Goal: Register for event/course

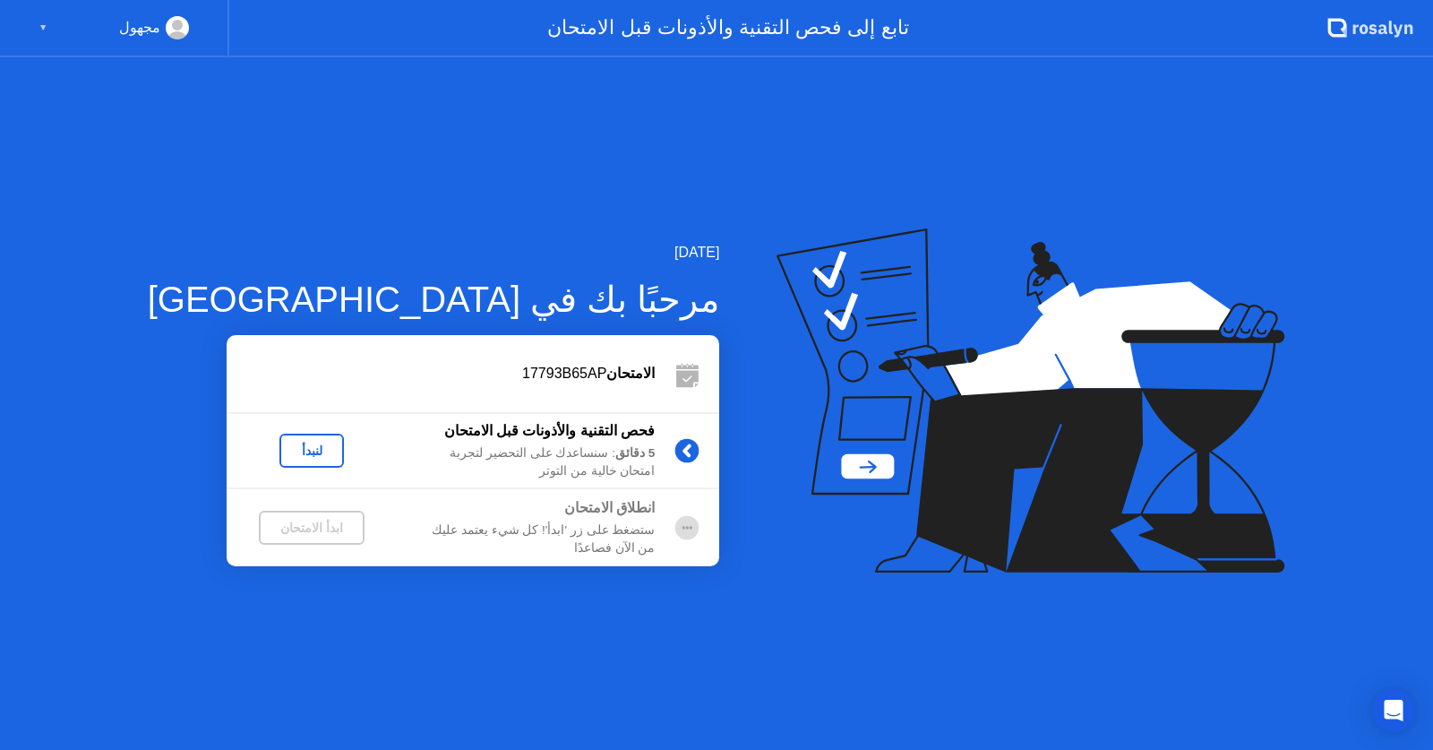
click at [287, 458] on div "لنبدأ" at bounding box center [312, 450] width 50 height 14
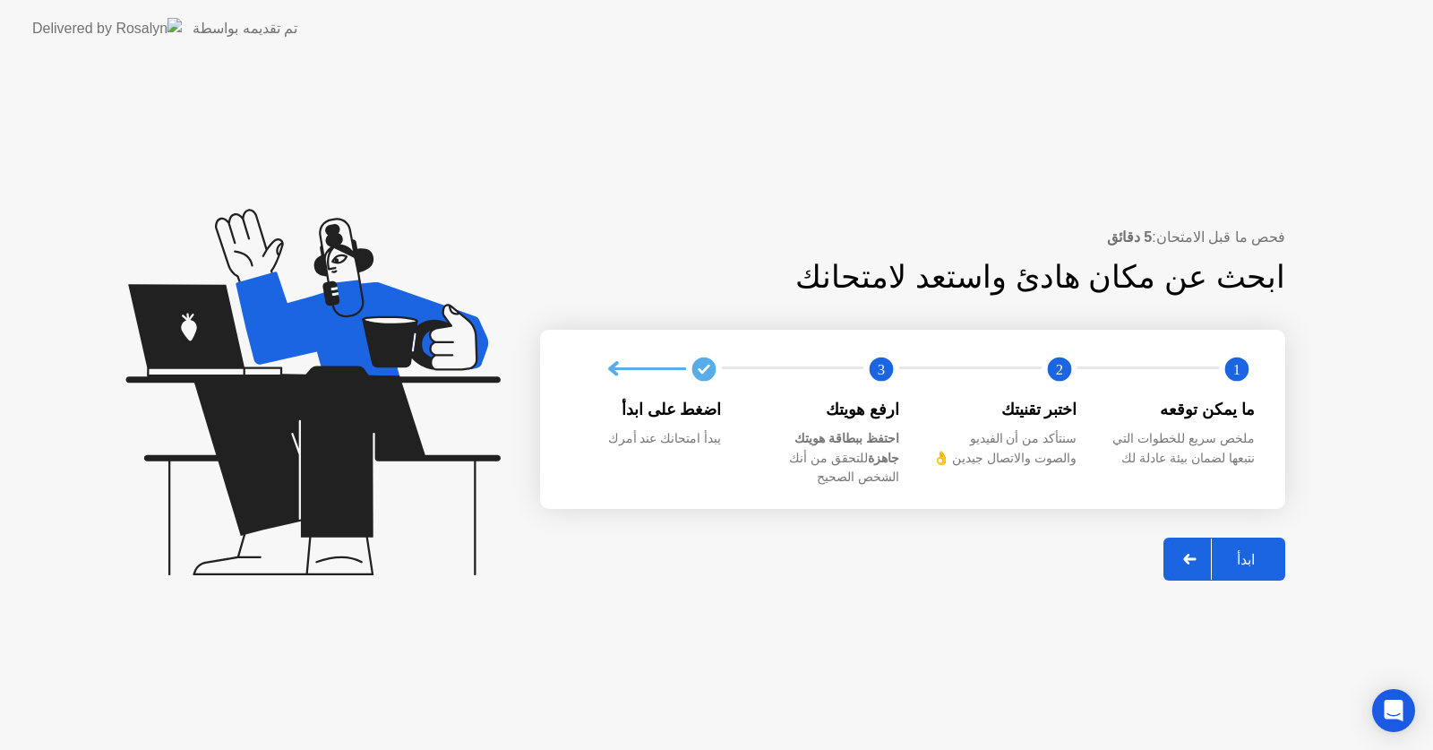
click at [1281, 548] on button "ابدأ" at bounding box center [1224, 558] width 122 height 43
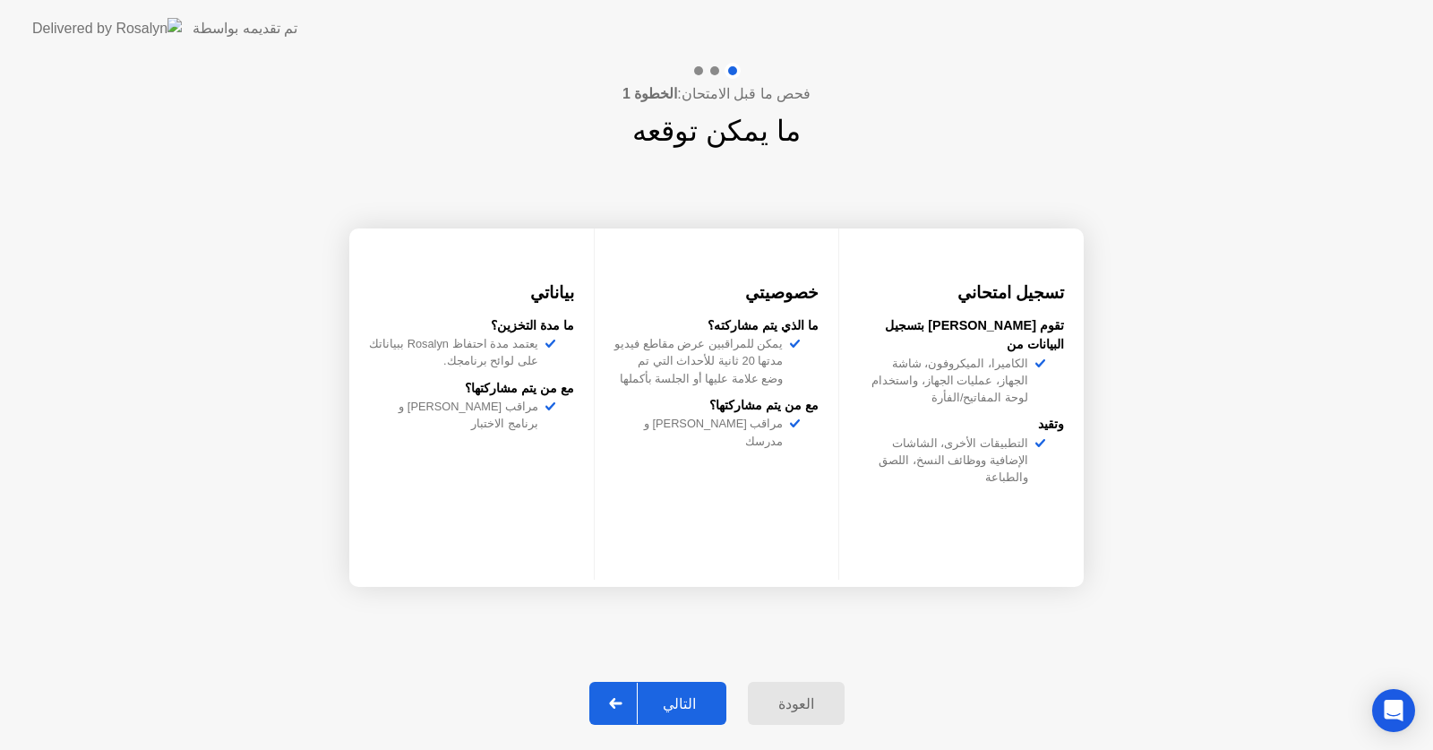
click at [652, 712] on div "التالي" at bounding box center [679, 703] width 83 height 17
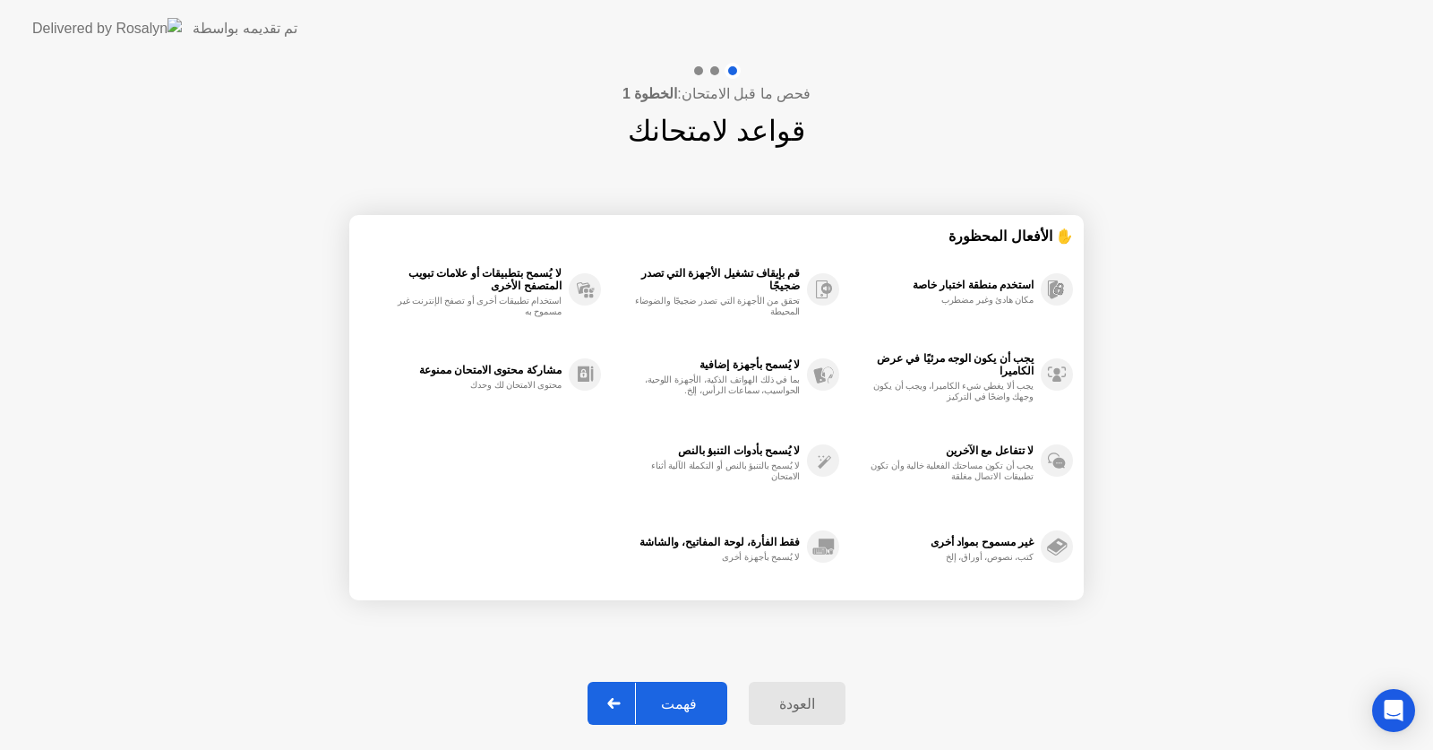
click at [683, 707] on div "فهمت" at bounding box center [679, 703] width 86 height 17
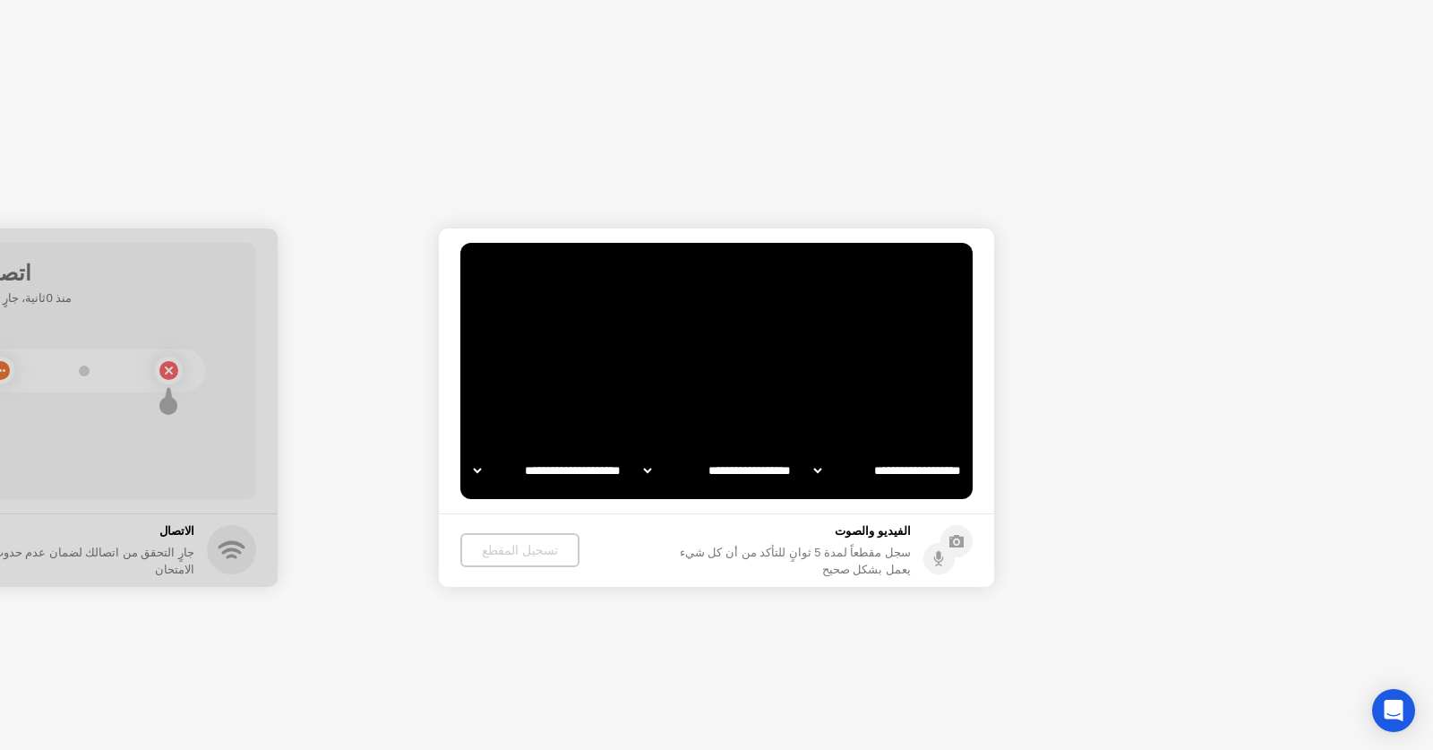
select select "**********"
select select "*******"
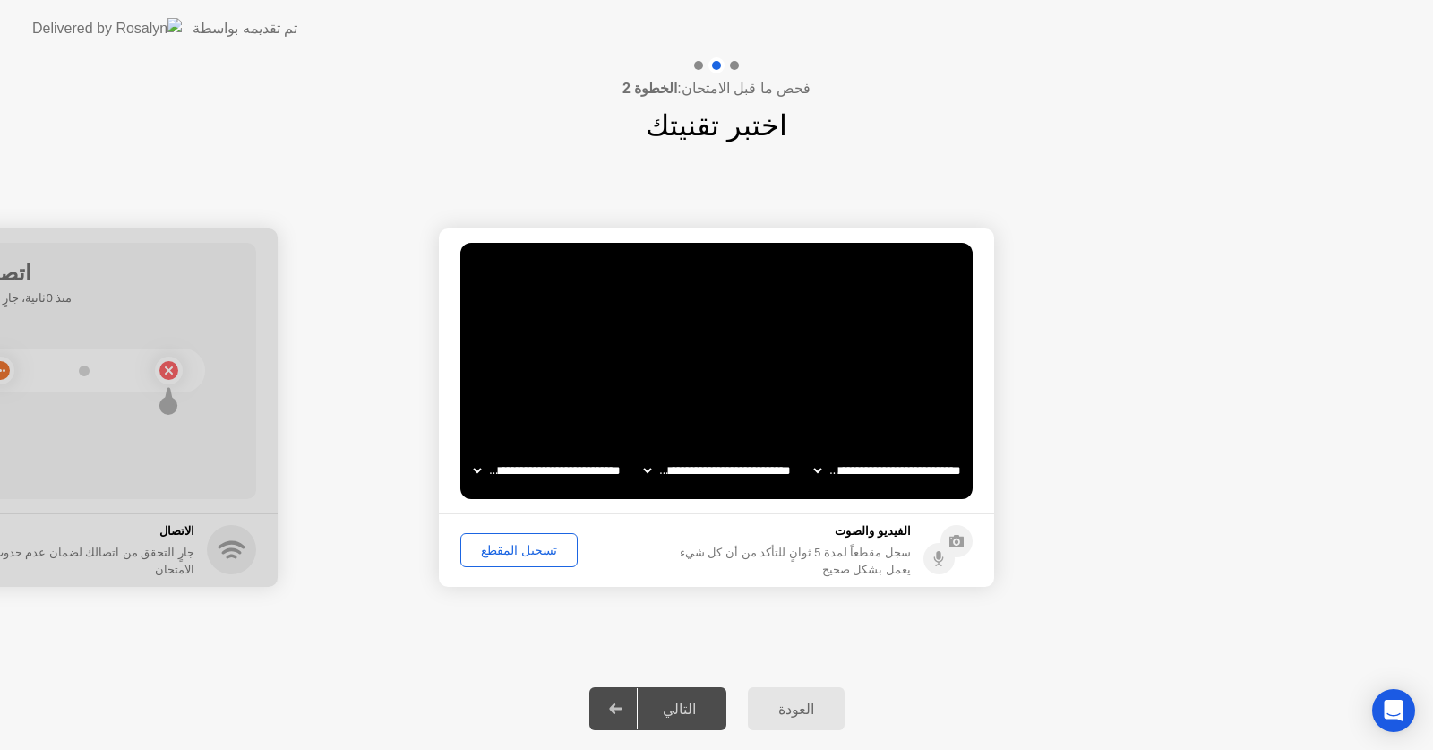
click at [697, 706] on div "التالي" at bounding box center [679, 708] width 83 height 17
click at [681, 709] on div "التالي" at bounding box center [679, 708] width 83 height 17
click at [530, 557] on div "تسجيل المقطع" at bounding box center [519, 550] width 105 height 14
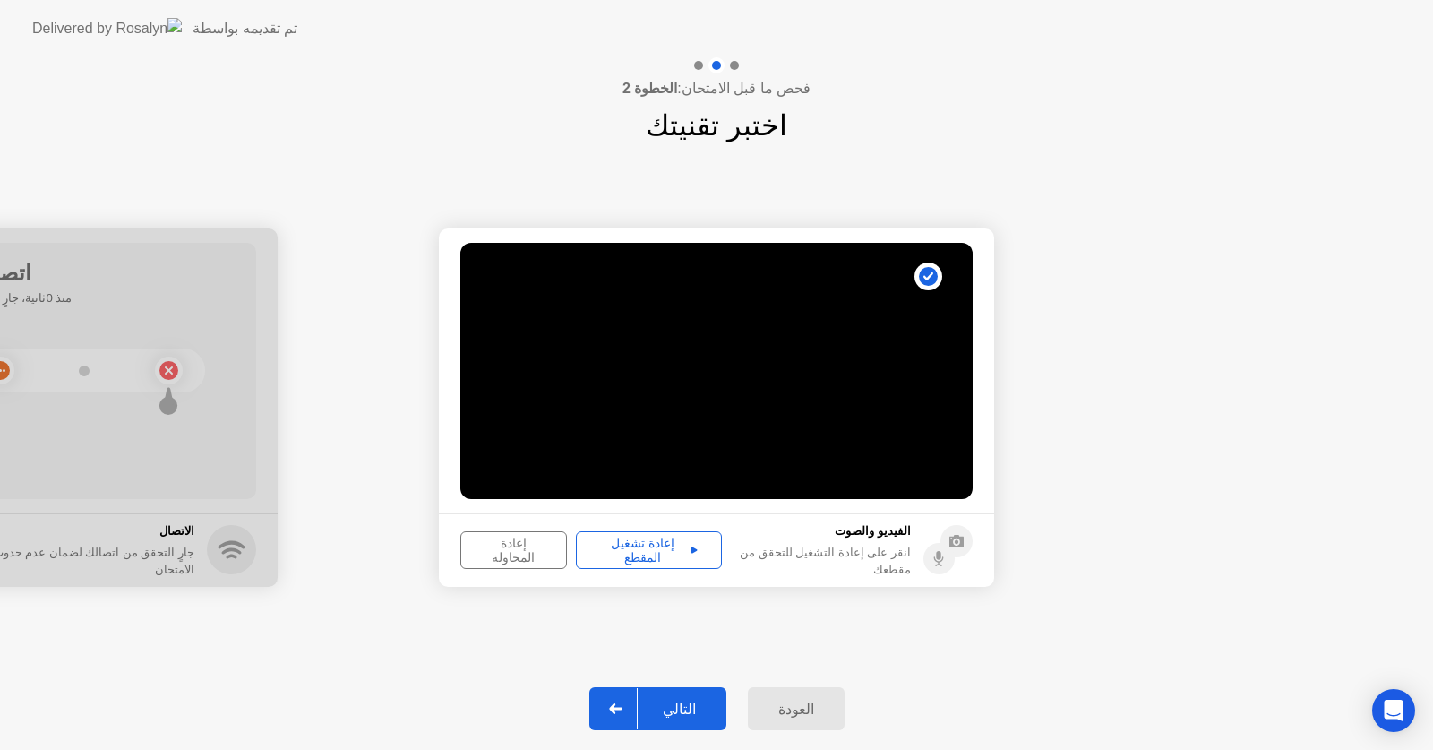
click at [706, 707] on div "التالي" at bounding box center [679, 708] width 83 height 17
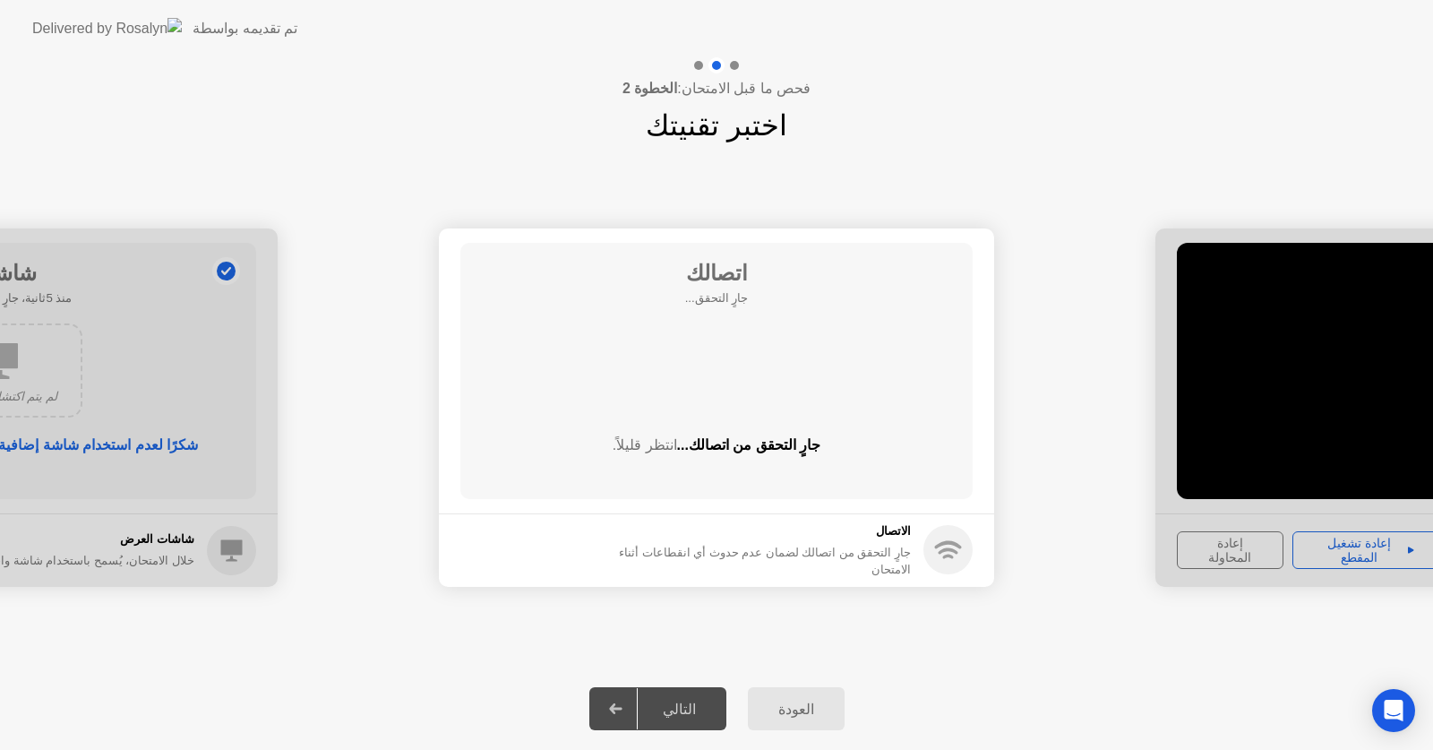
click at [706, 707] on div "التالي" at bounding box center [679, 708] width 83 height 17
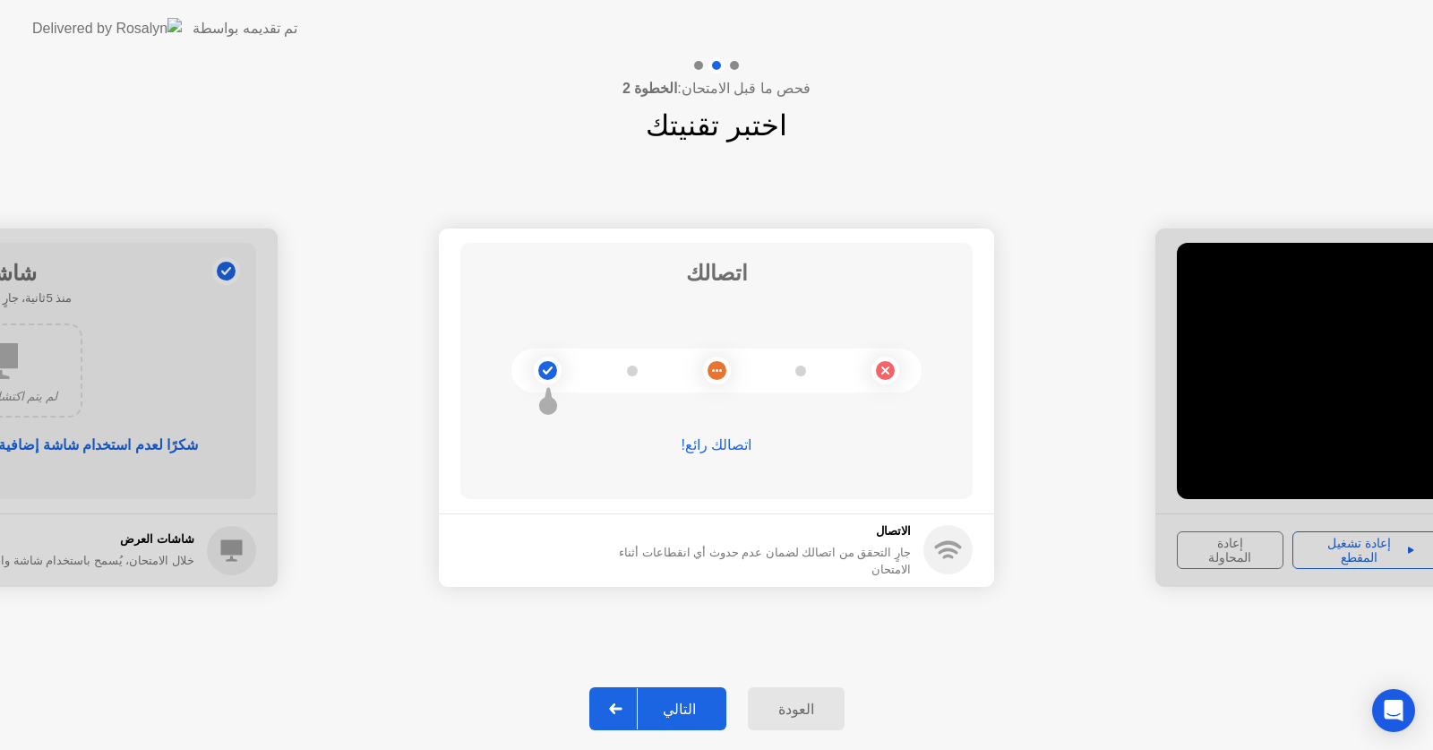
click at [708, 707] on div "التالي" at bounding box center [679, 708] width 83 height 17
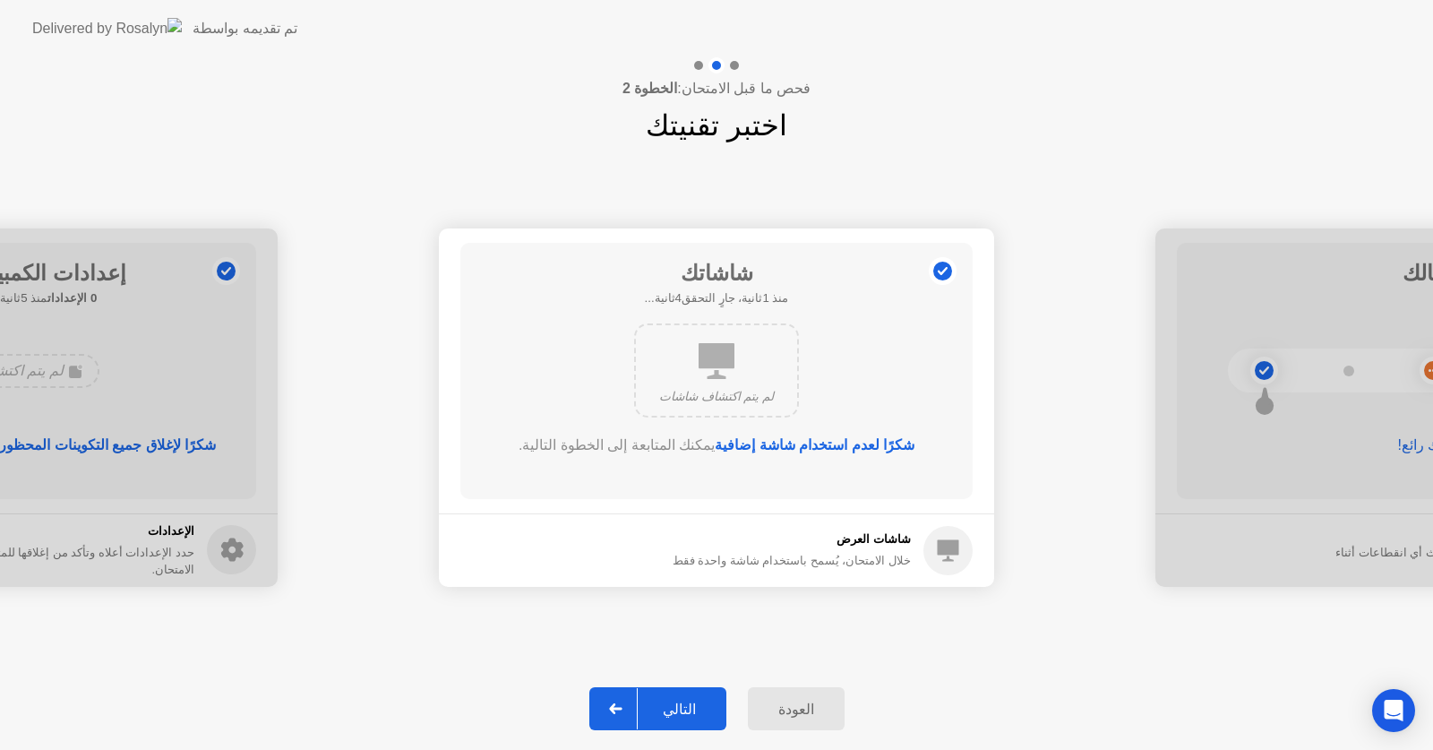
click at [703, 707] on div "التالي" at bounding box center [679, 708] width 83 height 17
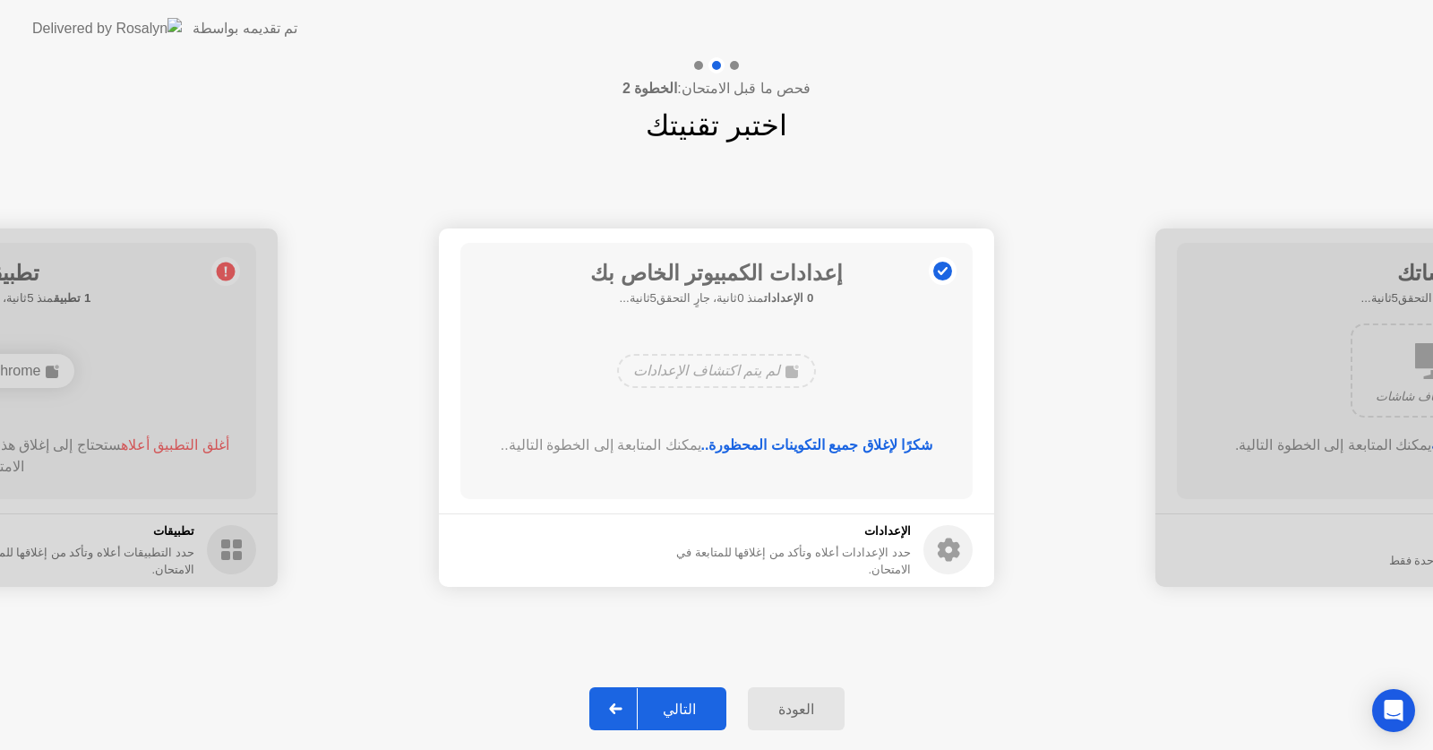
click at [703, 707] on div "التالي" at bounding box center [679, 708] width 83 height 17
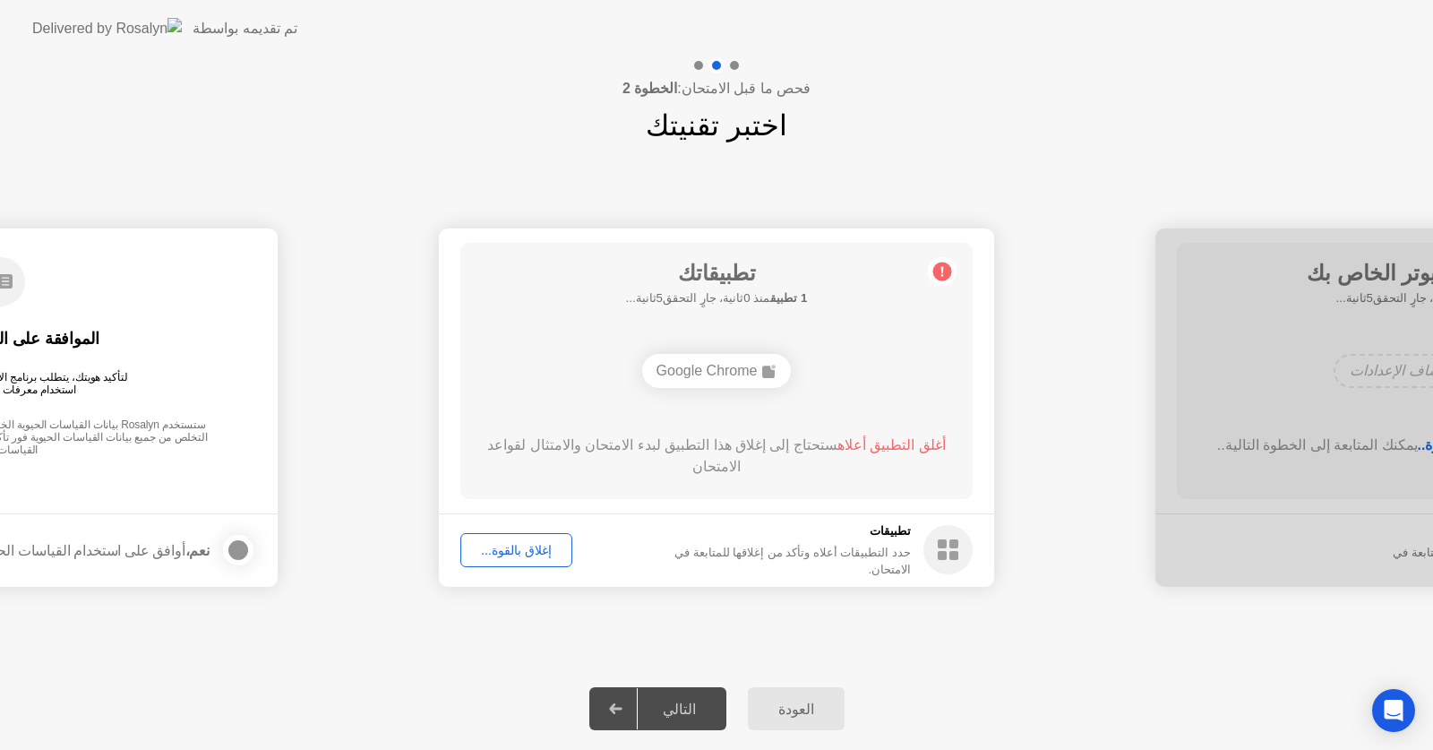
click at [703, 707] on div "التالي" at bounding box center [679, 708] width 83 height 17
click at [547, 557] on div "إغلاق بالقوة..." at bounding box center [516, 550] width 99 height 14
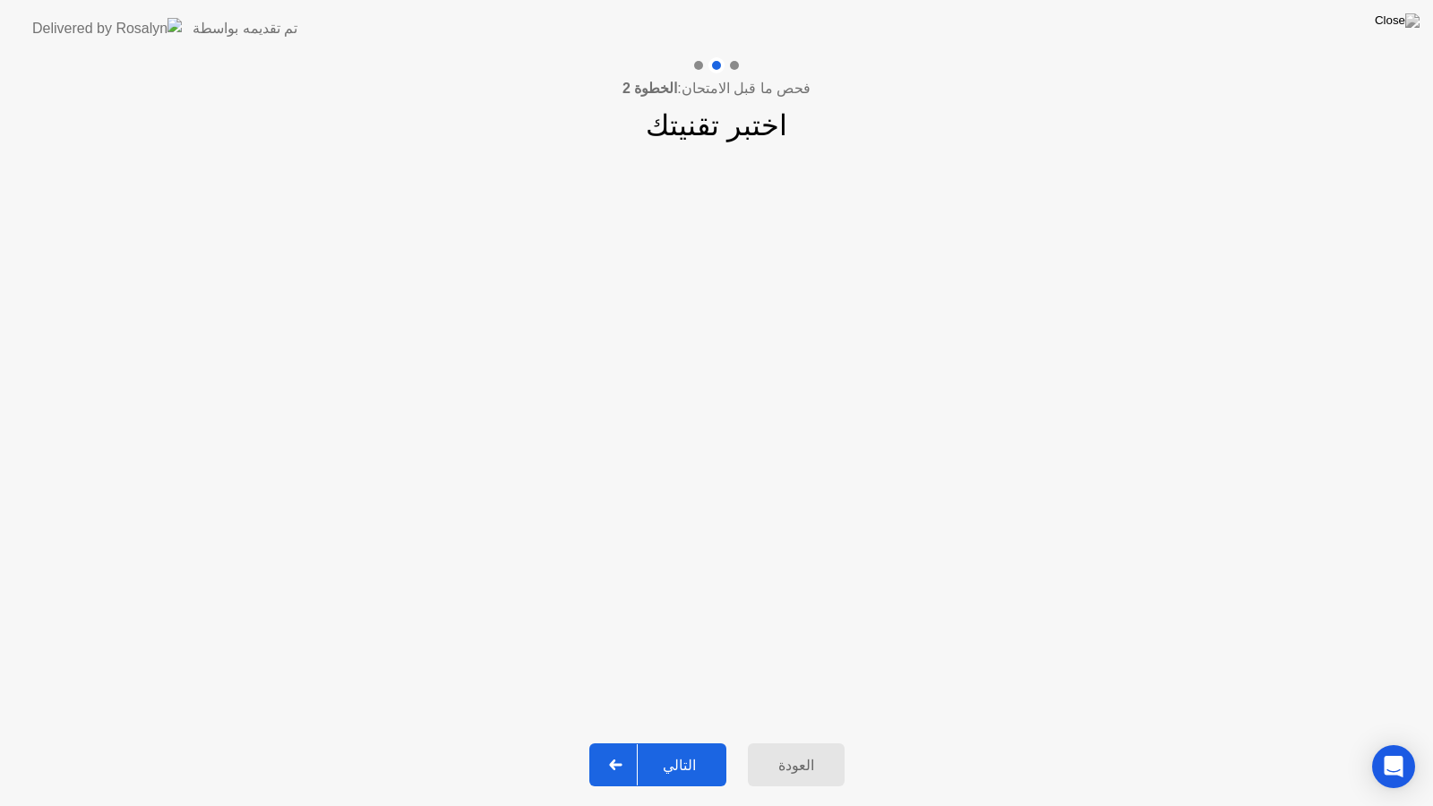
click at [673, 749] on button "التالي" at bounding box center [657, 764] width 137 height 43
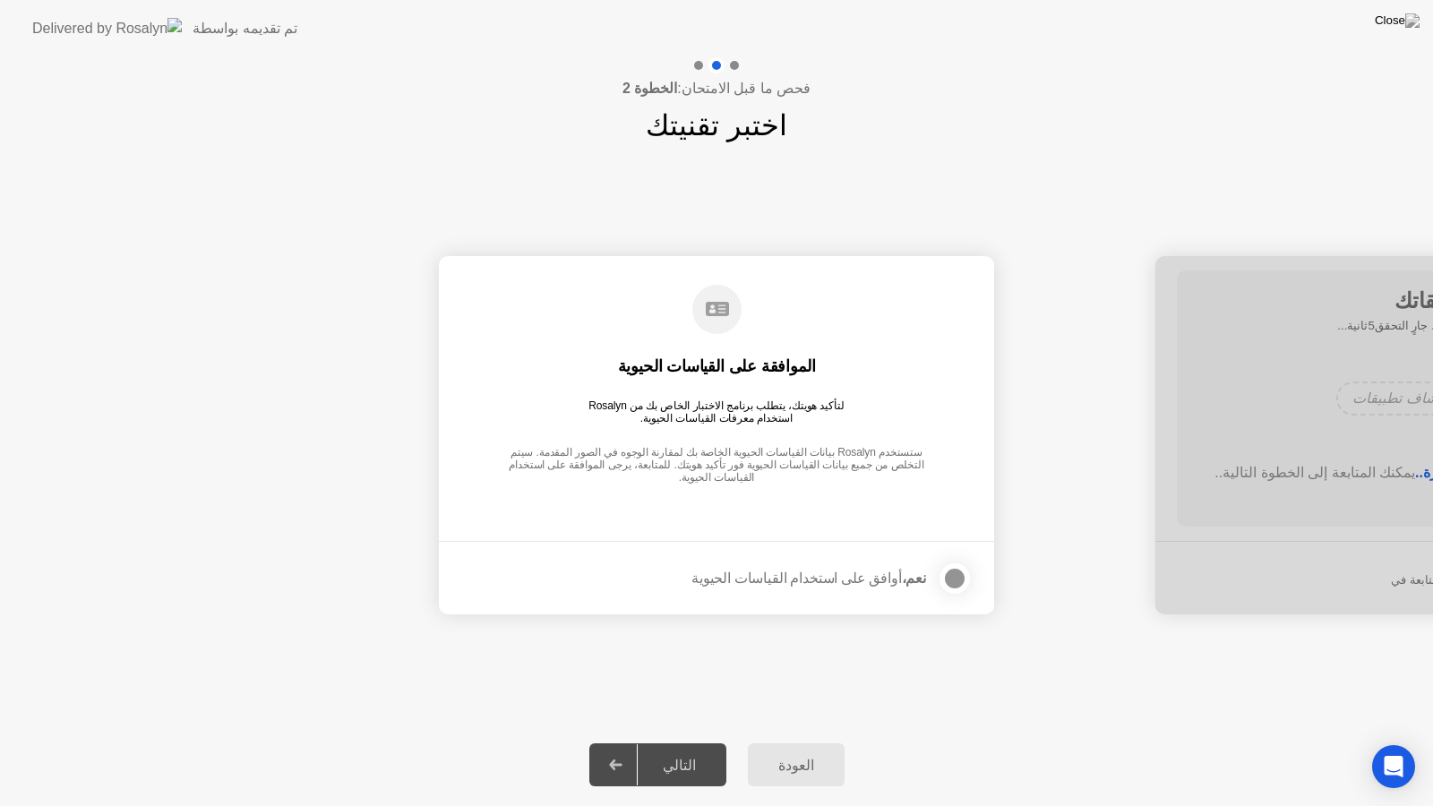
click at [936, 576] on label at bounding box center [949, 579] width 47 height 36
click at [678, 749] on button "التالي" at bounding box center [657, 764] width 137 height 43
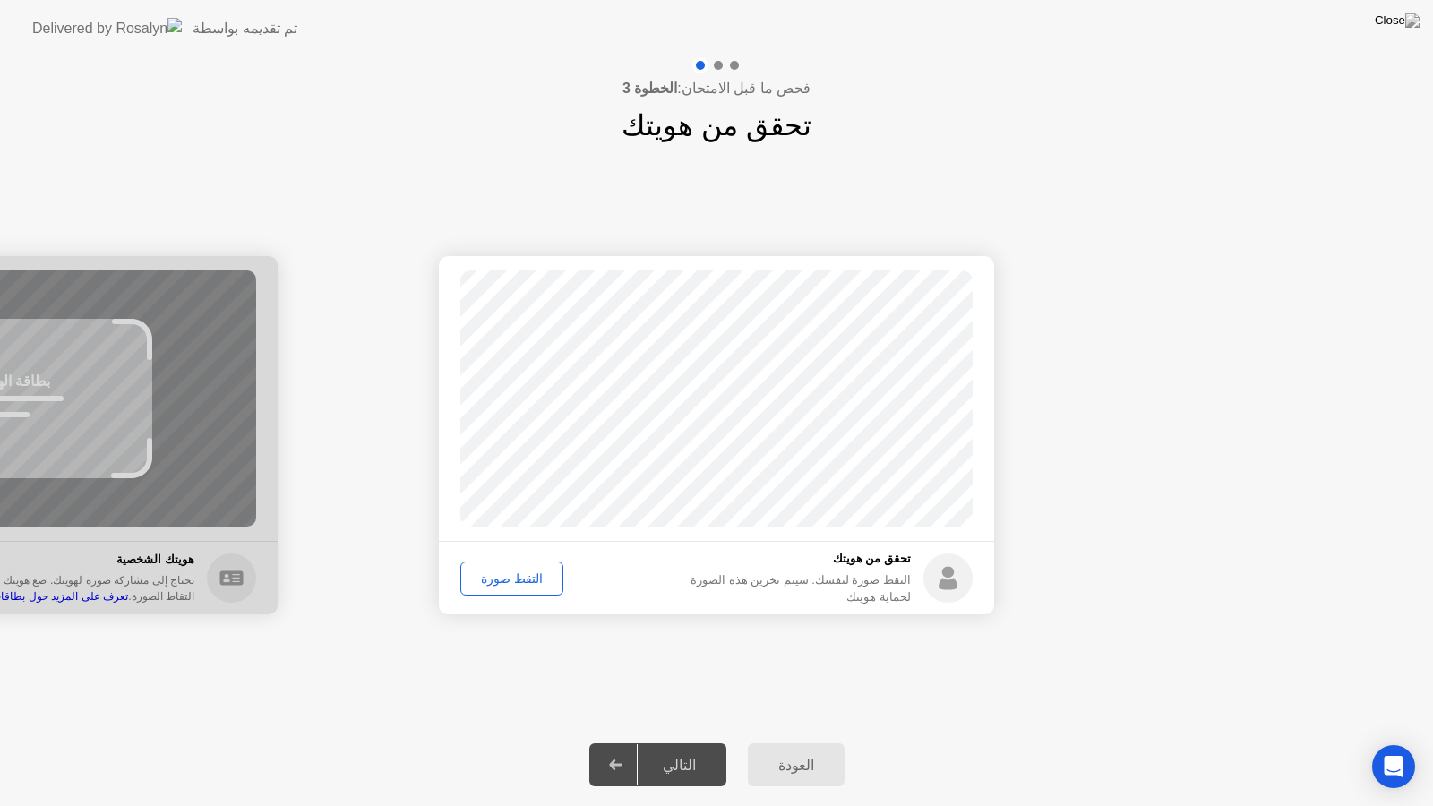
click at [524, 586] on div "التقط صورة" at bounding box center [512, 578] width 90 height 14
click at [673, 749] on button "التالي" at bounding box center [657, 764] width 137 height 43
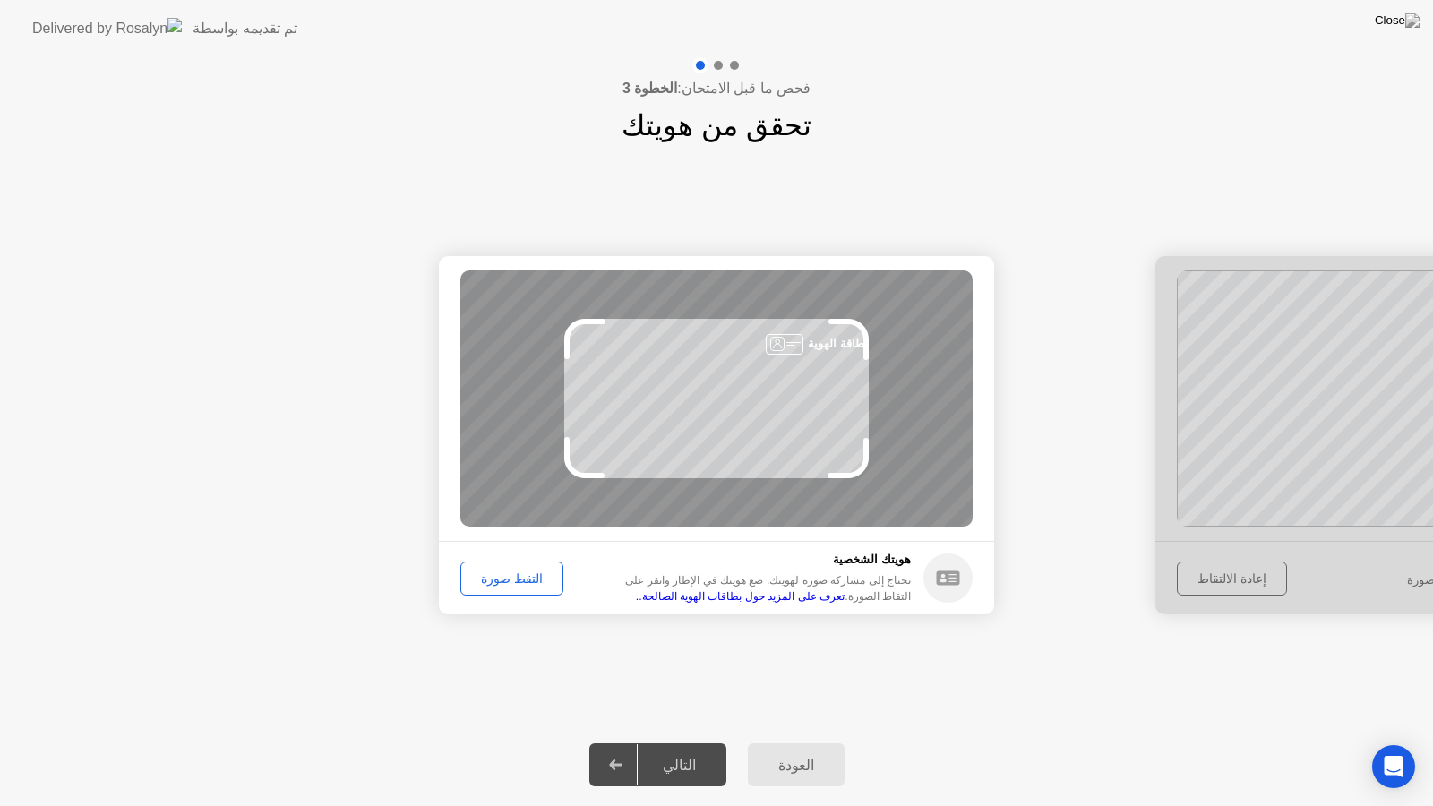
click at [545, 582] on button "التقط صورة" at bounding box center [511, 578] width 103 height 34
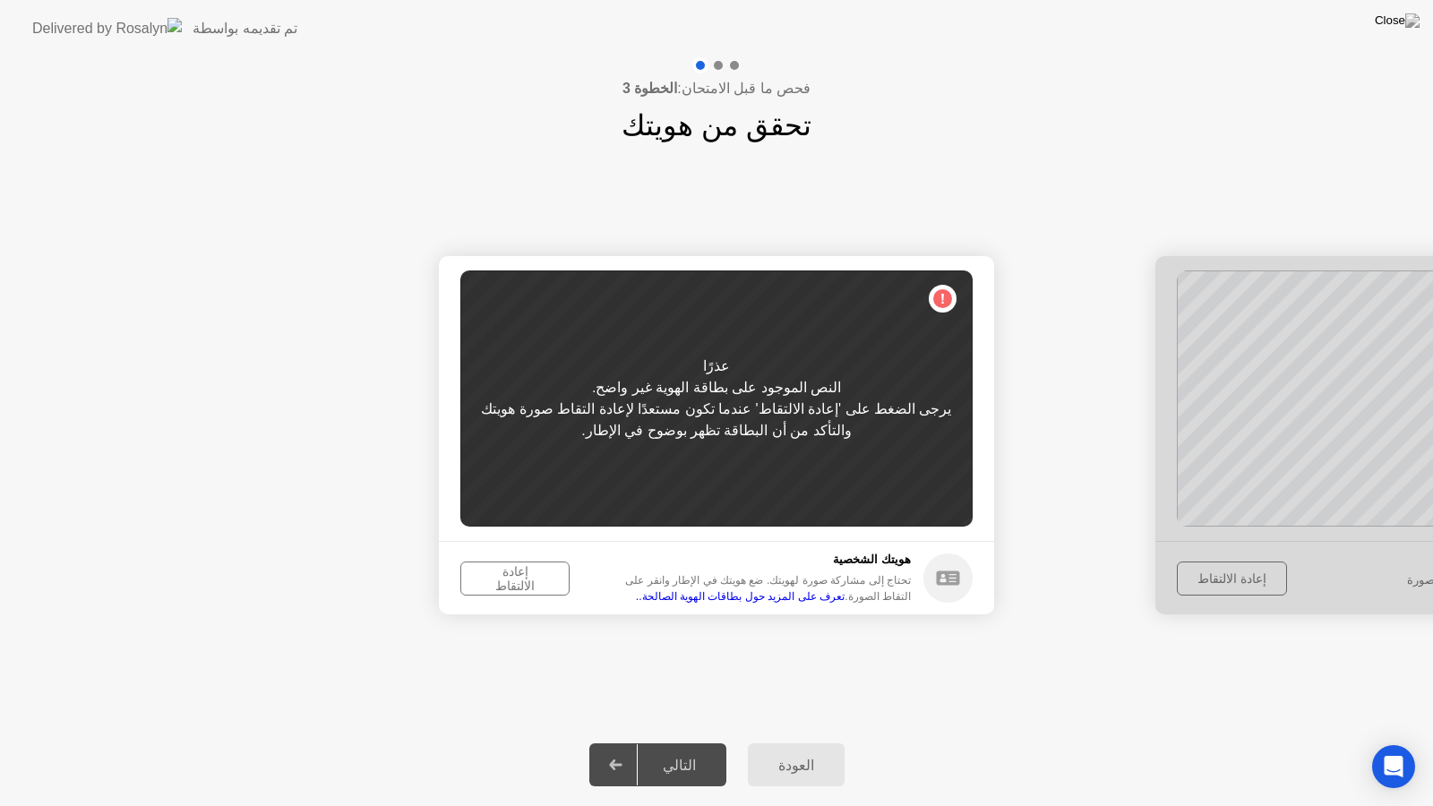
click at [534, 574] on div "إعادة الالتقاط" at bounding box center [515, 578] width 97 height 29
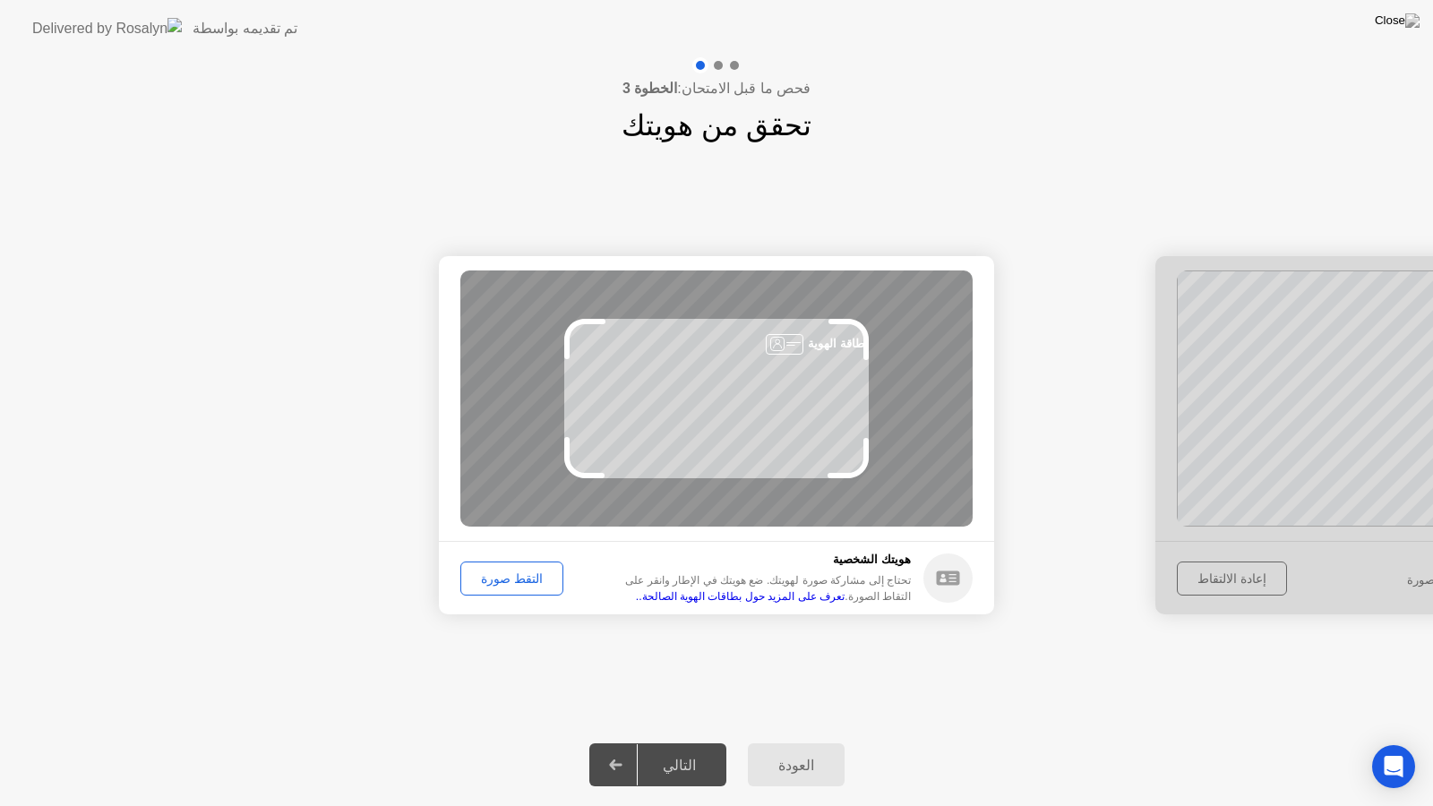
click at [489, 586] on div "التقط صورة" at bounding box center [512, 578] width 90 height 14
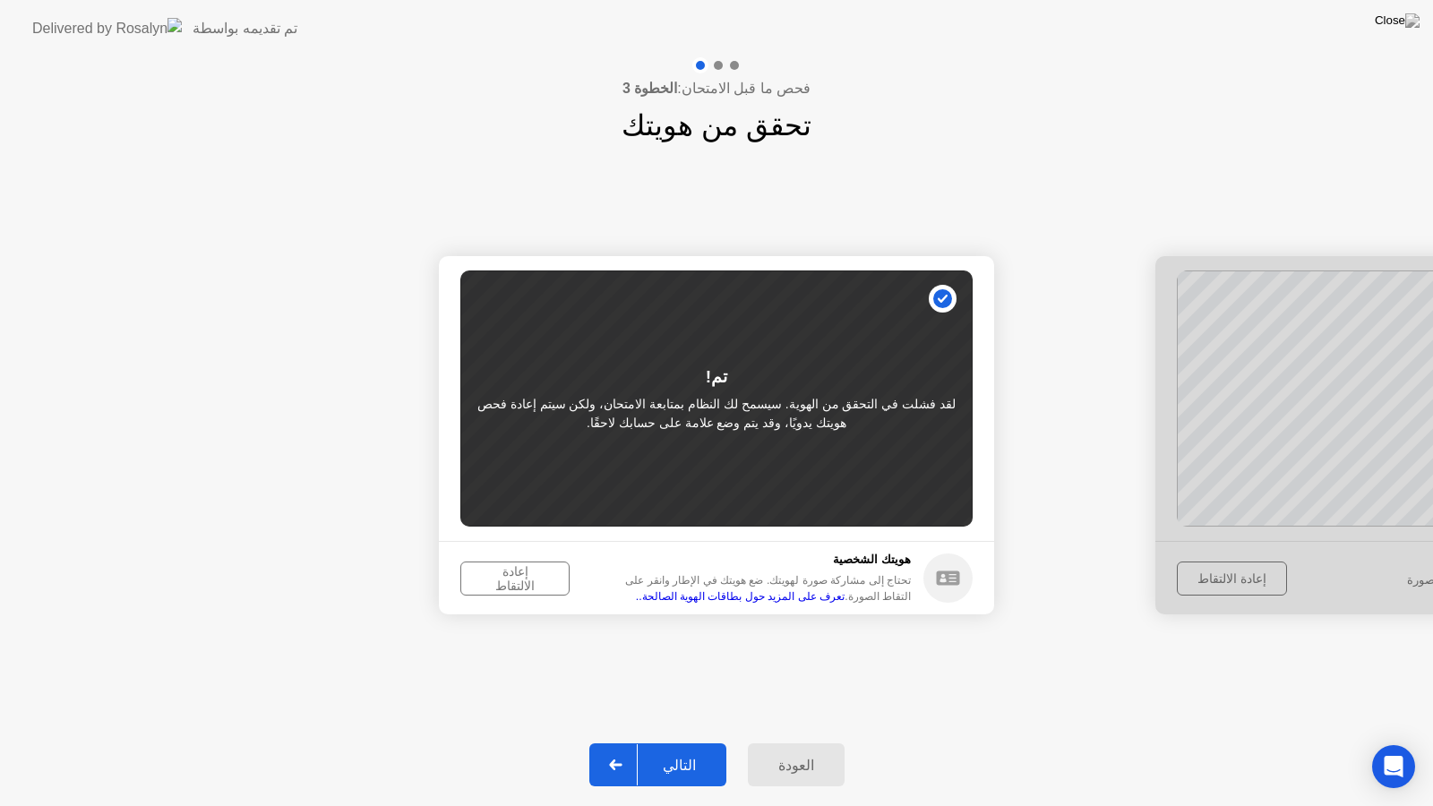
click at [690, 749] on div "التالي" at bounding box center [679, 765] width 83 height 17
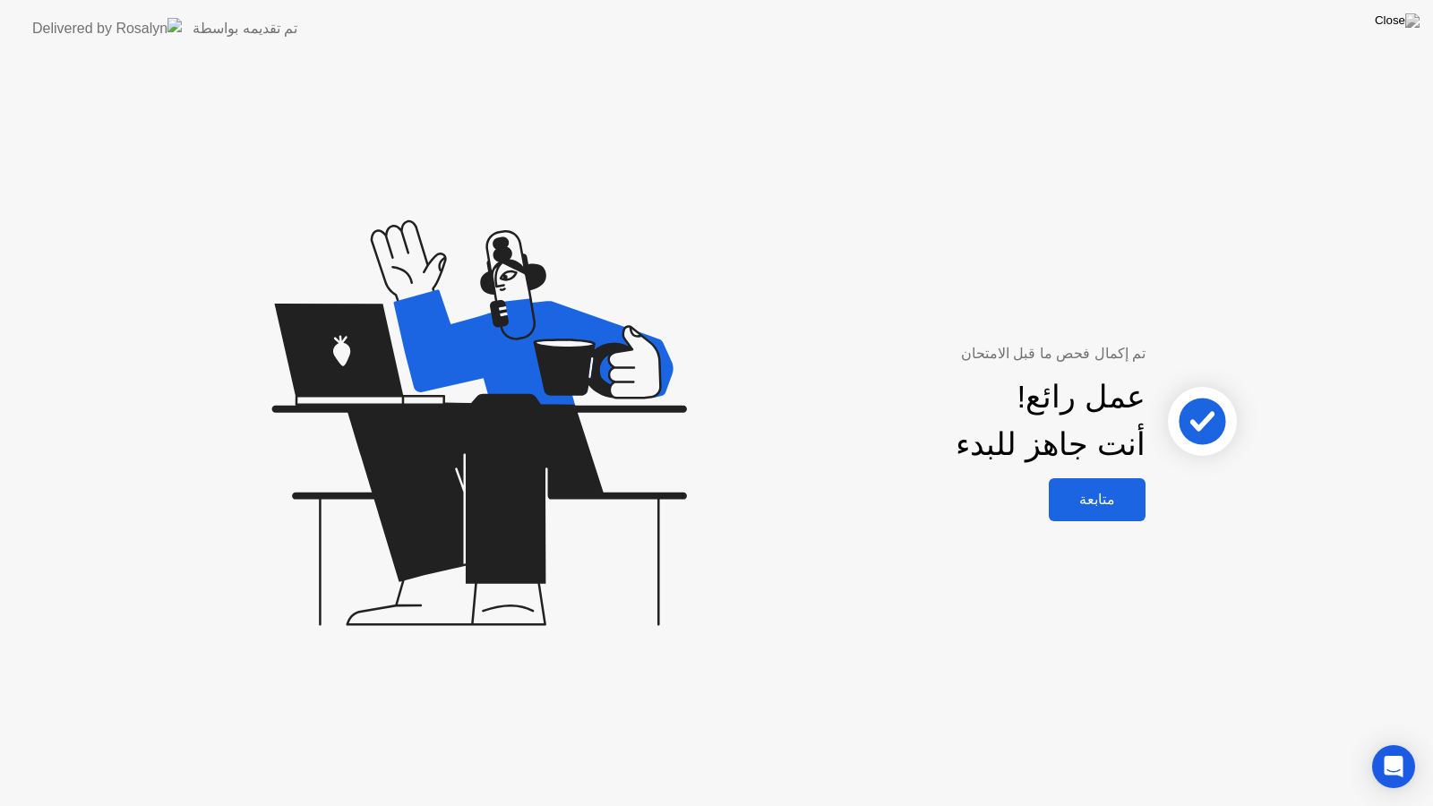
click at [1093, 505] on div "متابعة" at bounding box center [1097, 499] width 86 height 17
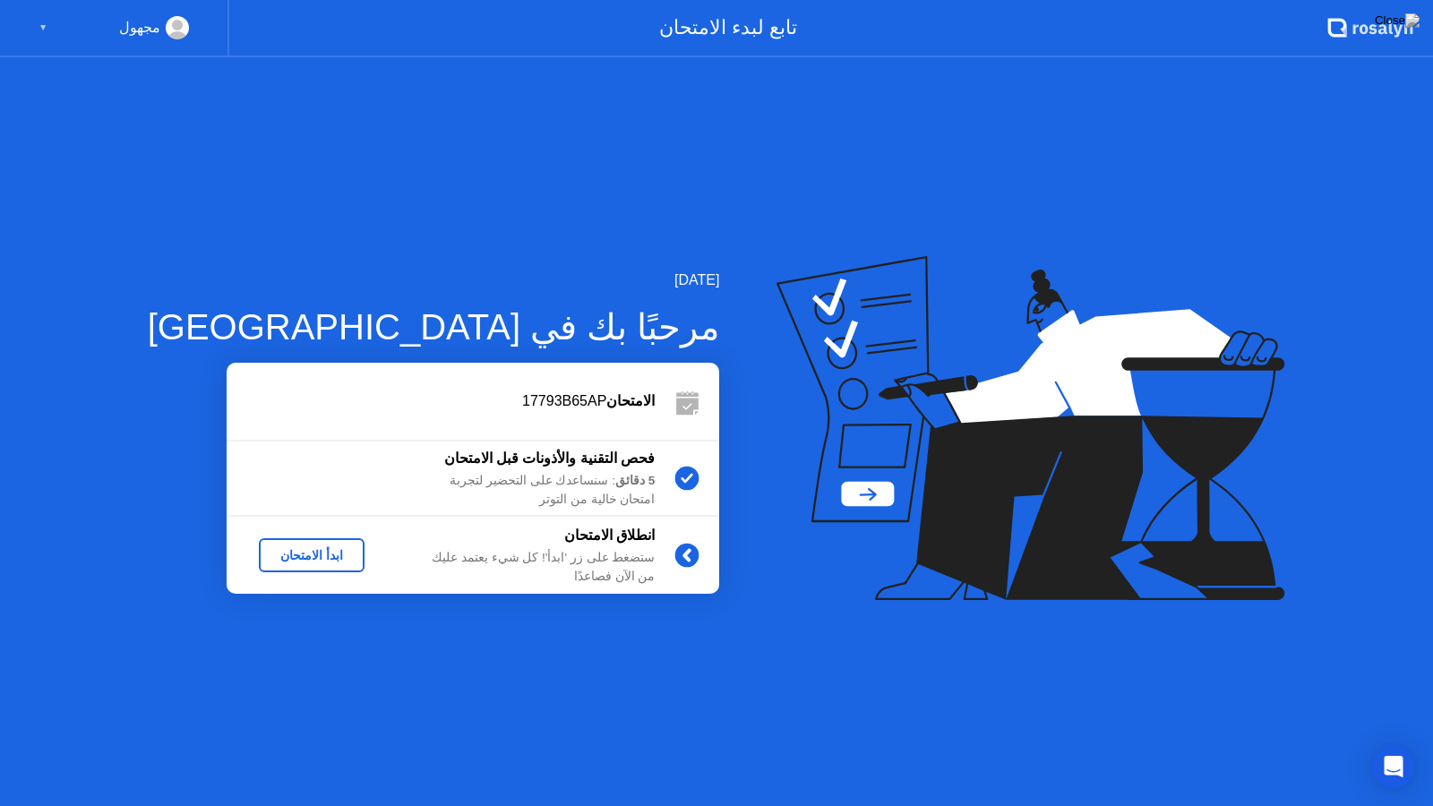
click at [290, 560] on div "ابدأ الامتحان" at bounding box center [311, 555] width 91 height 14
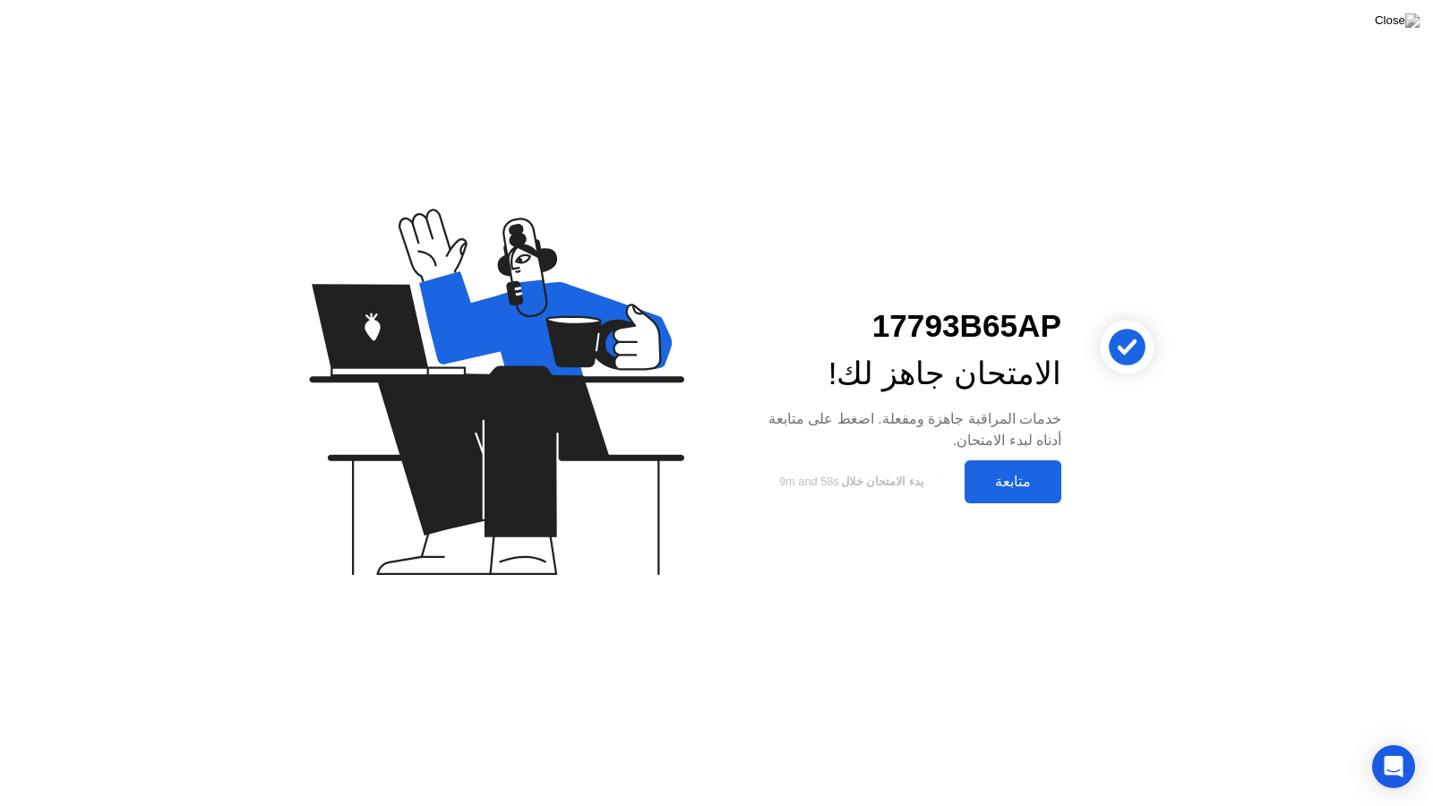
click at [1009, 483] on div "متابعة" at bounding box center [1013, 481] width 86 height 17
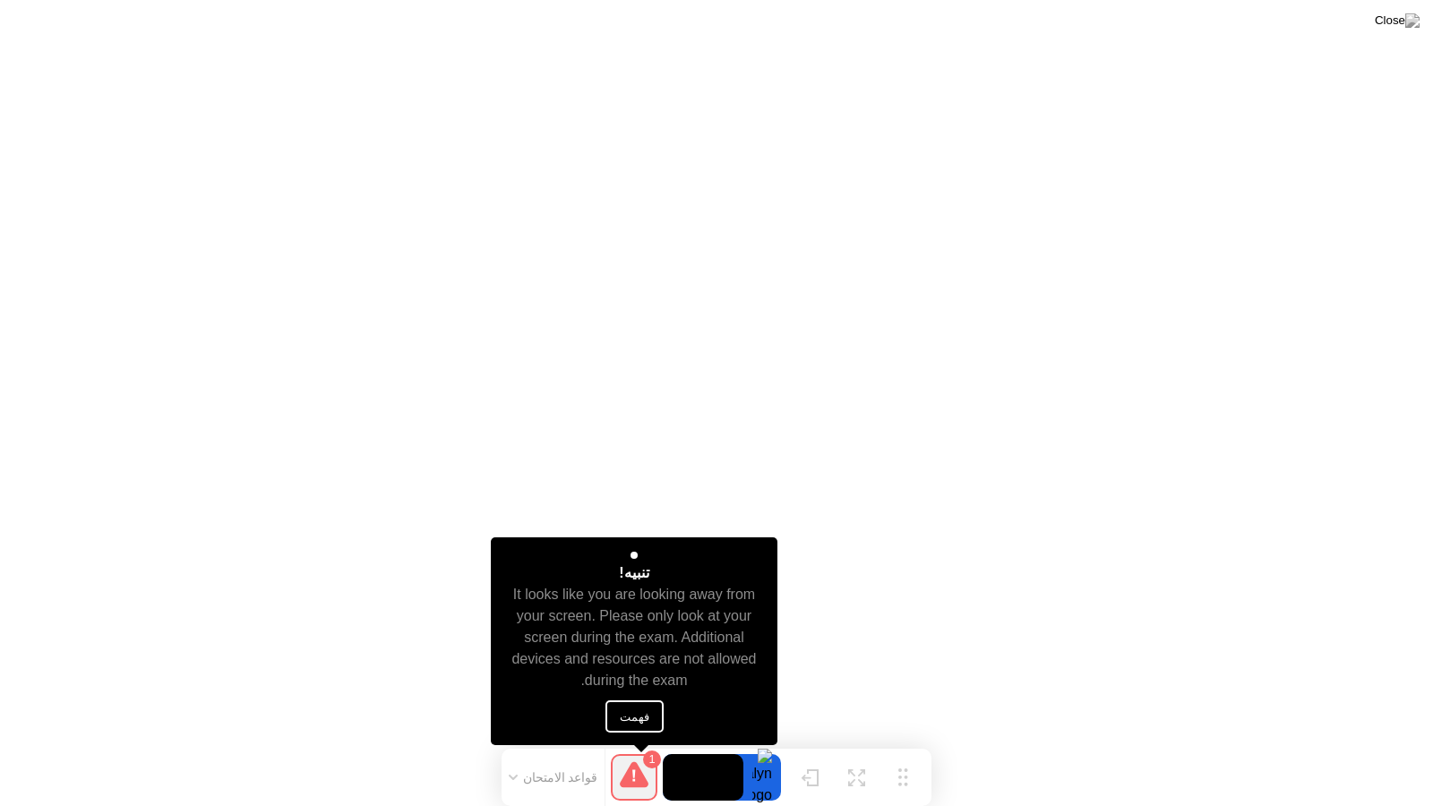
click at [643, 718] on button "فهمت" at bounding box center [634, 716] width 58 height 32
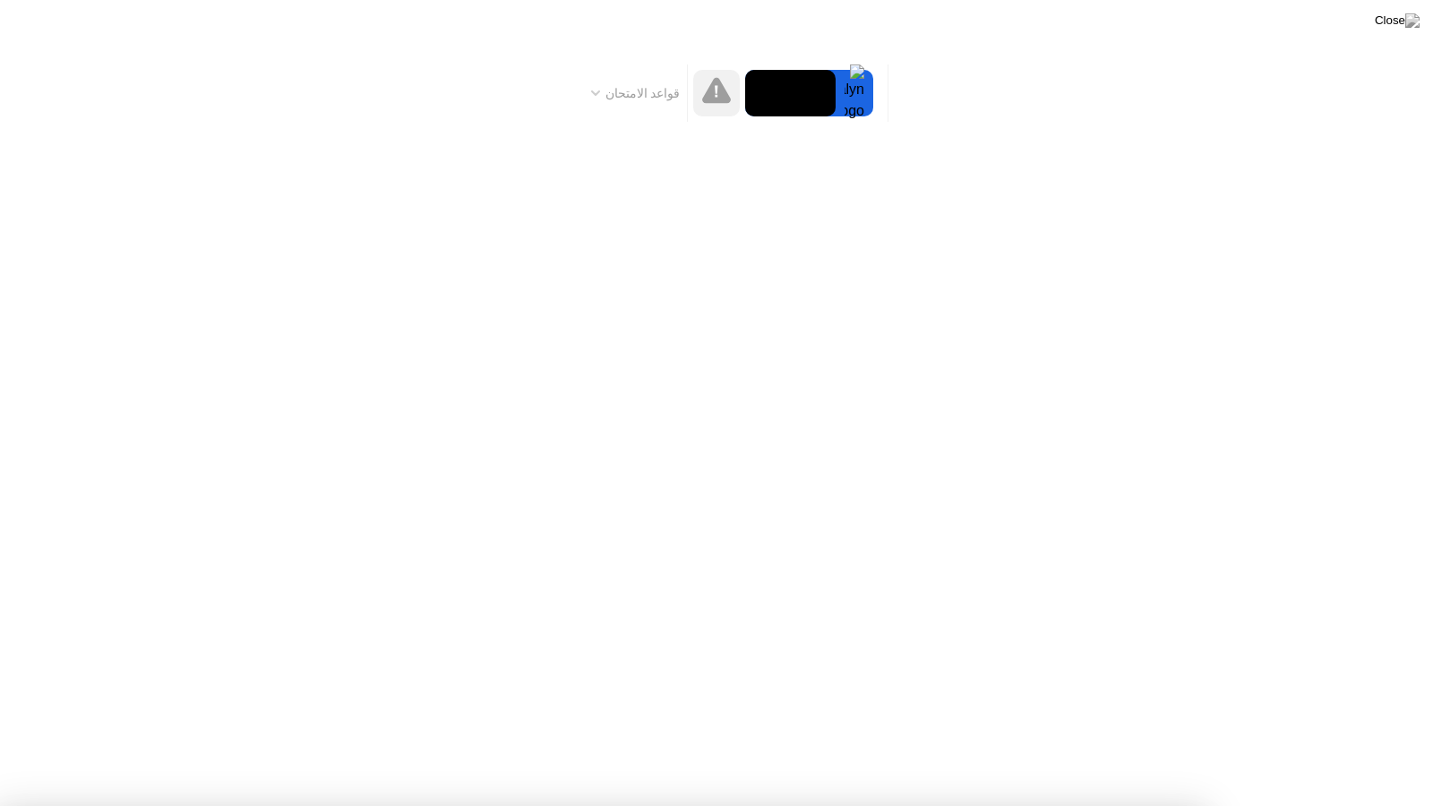
drag, startPoint x: 777, startPoint y: 577, endPoint x: 785, endPoint y: 581, distance: 9.2
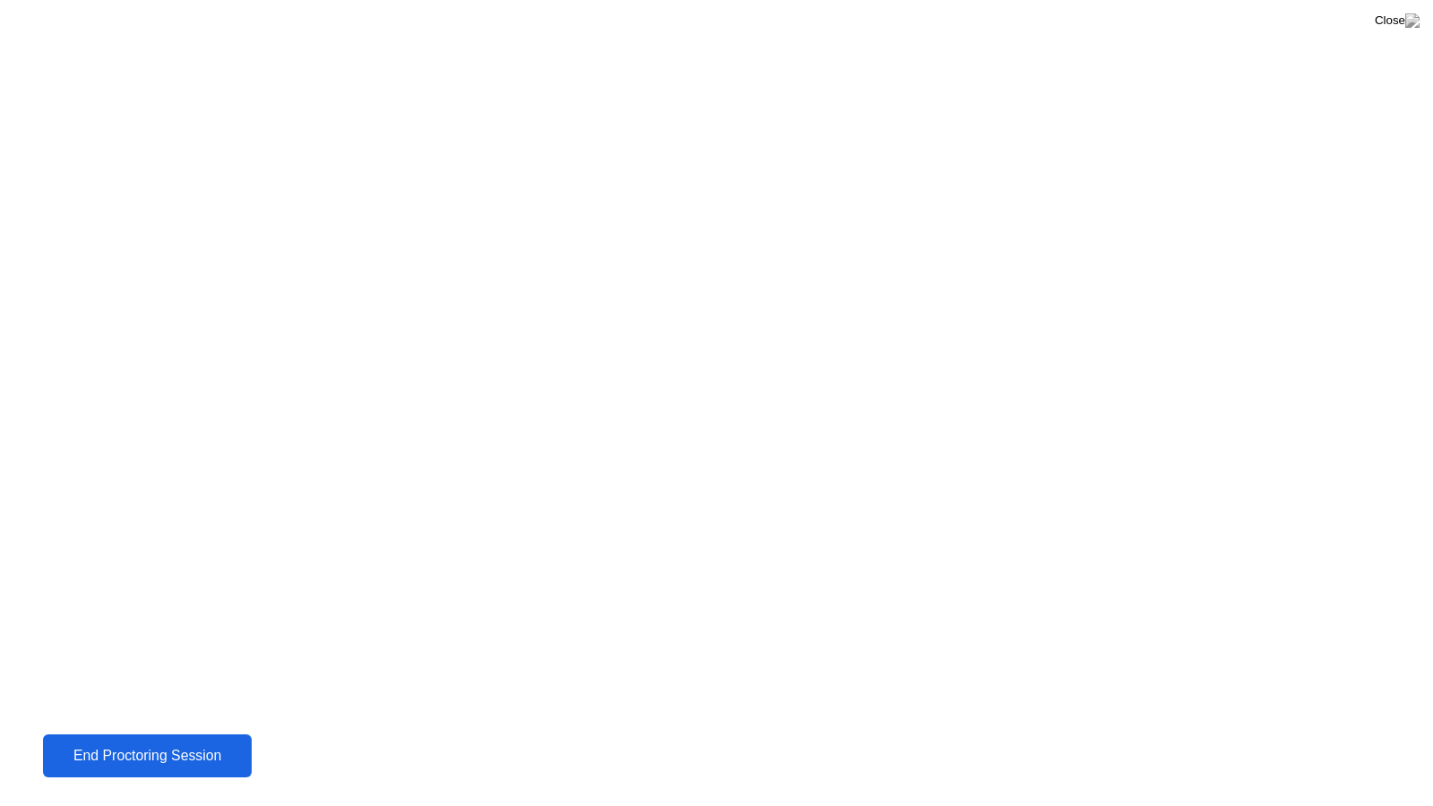
click at [241, 749] on div "End Proctoring Session" at bounding box center [147, 756] width 200 height 16
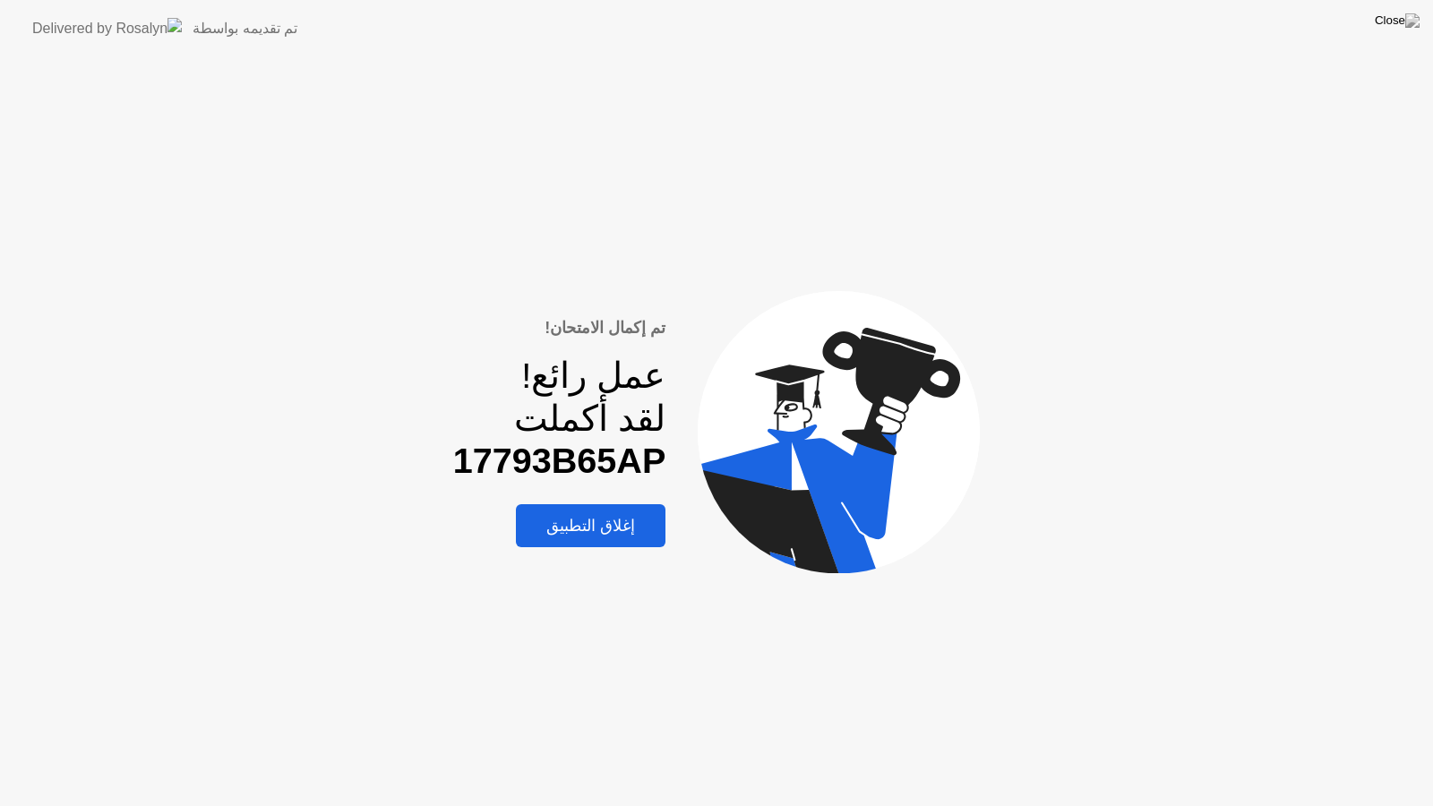
click at [637, 540] on button "إغلاق التطبيق" at bounding box center [591, 525] width 150 height 43
